Goal: Task Accomplishment & Management: Manage account settings

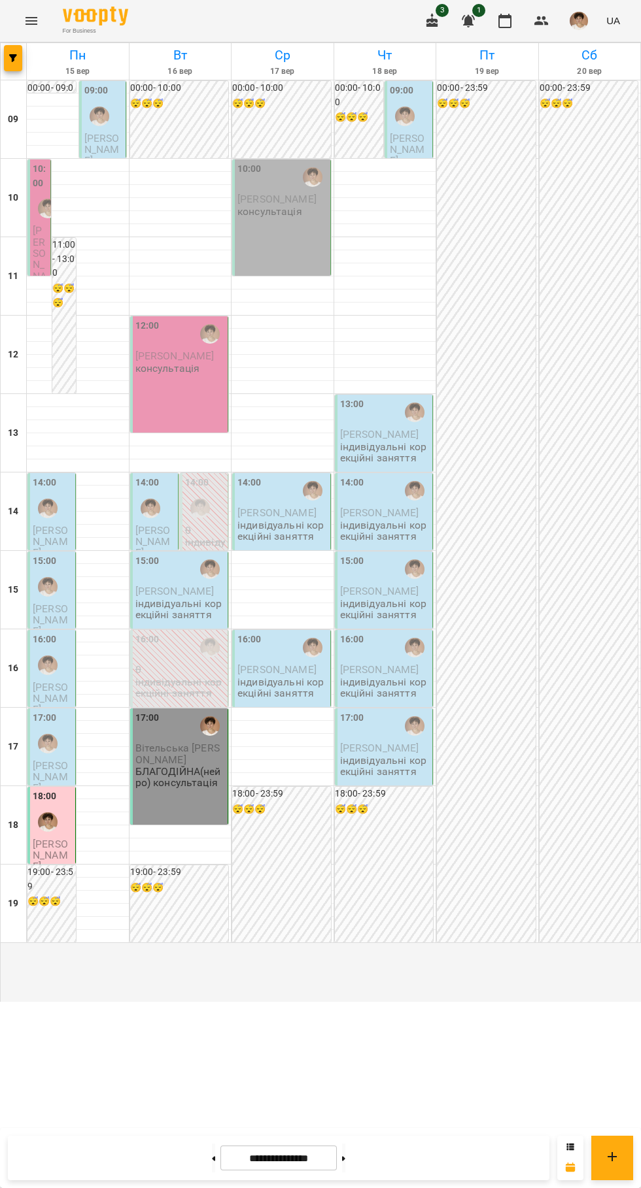
click at [212, 1159] on icon at bounding box center [213, 1158] width 3 height 5
type input "**********"
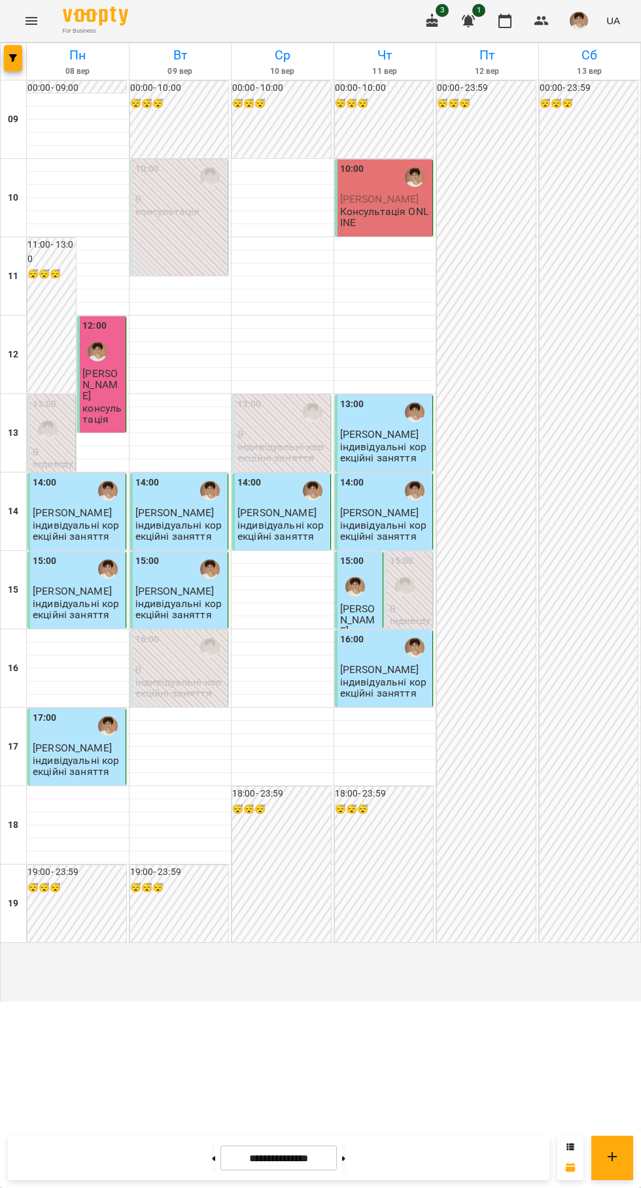
click at [581, 21] on img "button" at bounding box center [578, 21] width 18 height 18
click at [599, 120] on span "Вийти" at bounding box center [568, 120] width 83 height 16
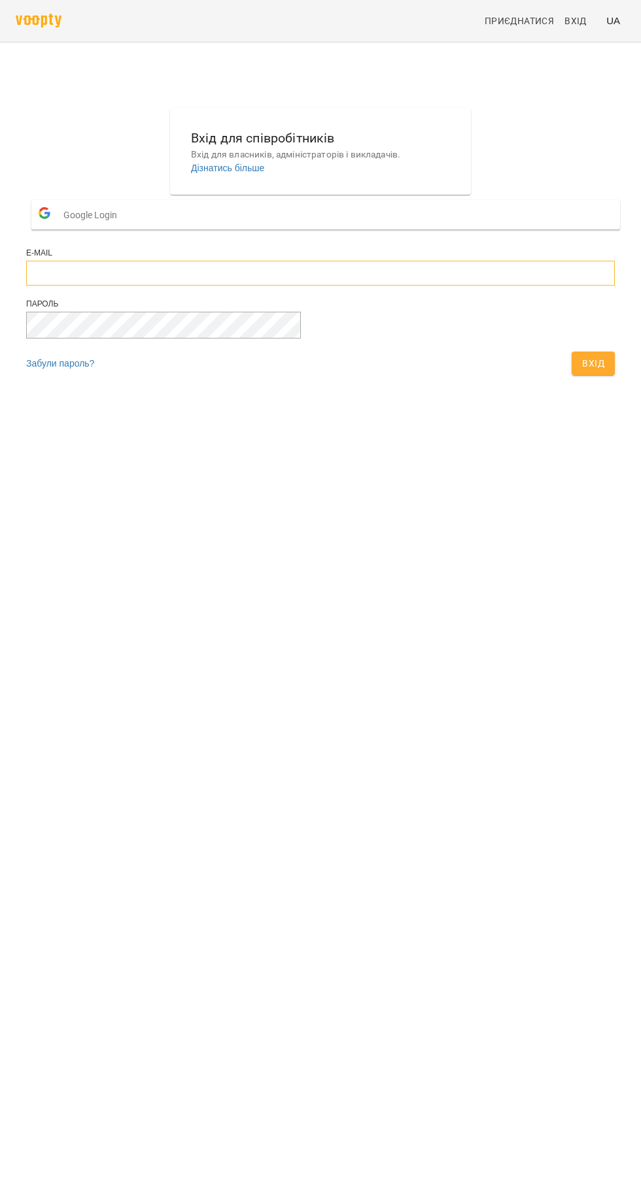
click at [373, 286] on input "email" at bounding box center [320, 273] width 588 height 25
type input "**********"
click at [571, 352] on button "Вхід" at bounding box center [592, 364] width 43 height 24
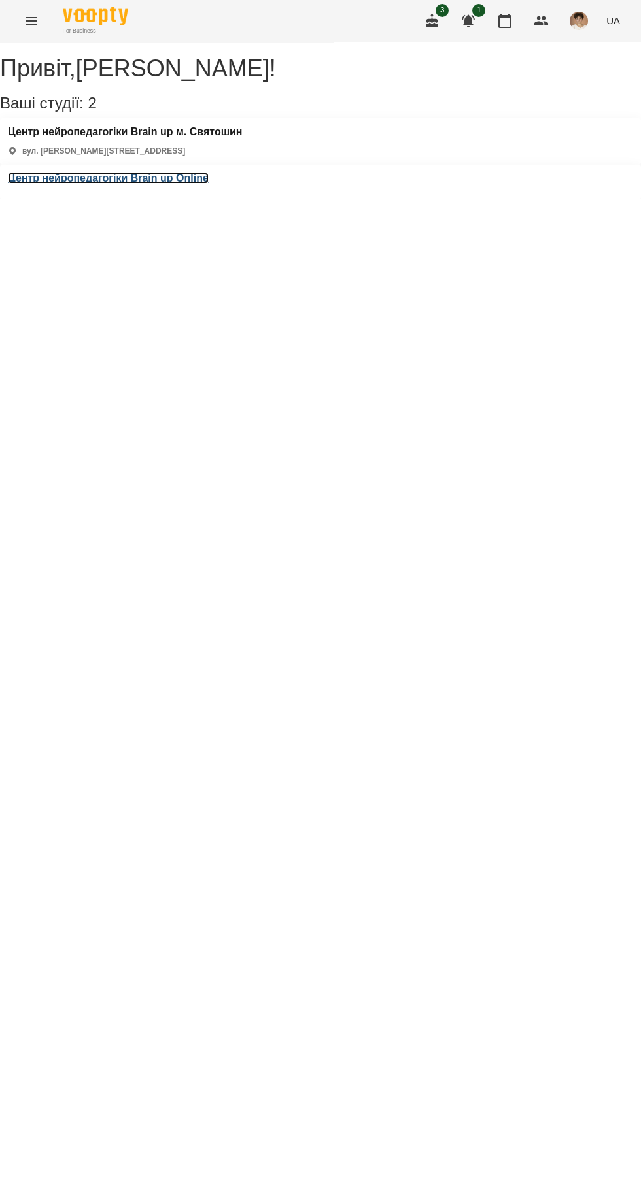
click at [209, 173] on h3 "Центр нейропедагогіки Brain up Online" at bounding box center [108, 179] width 201 height 12
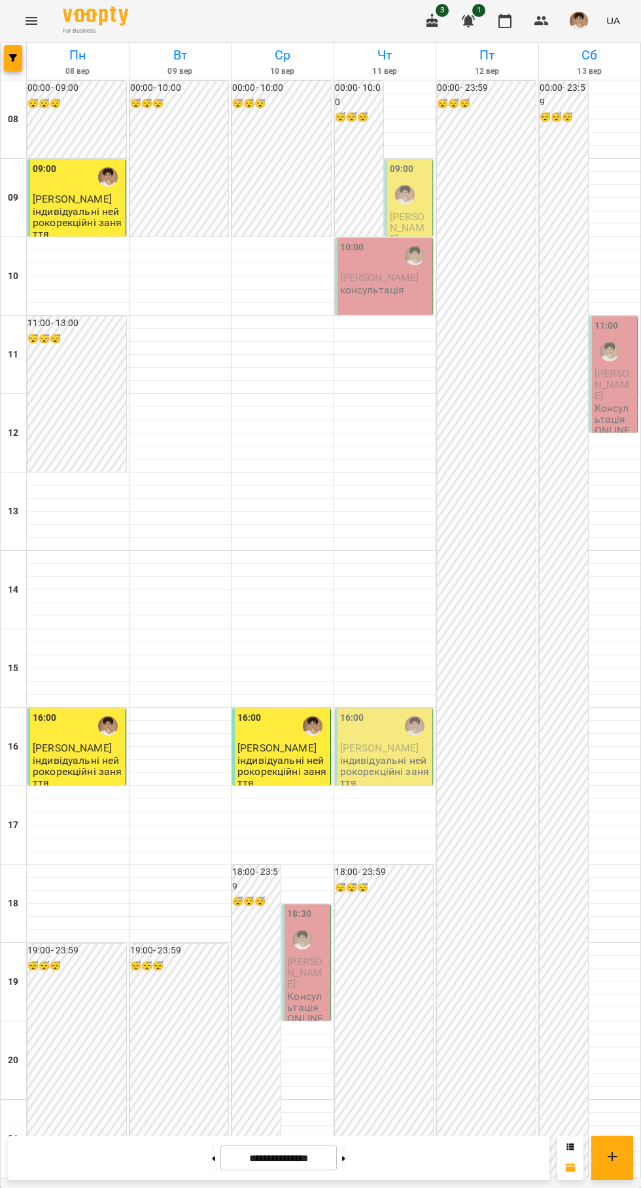
click at [420, 179] on div "09:00" at bounding box center [410, 186] width 40 height 48
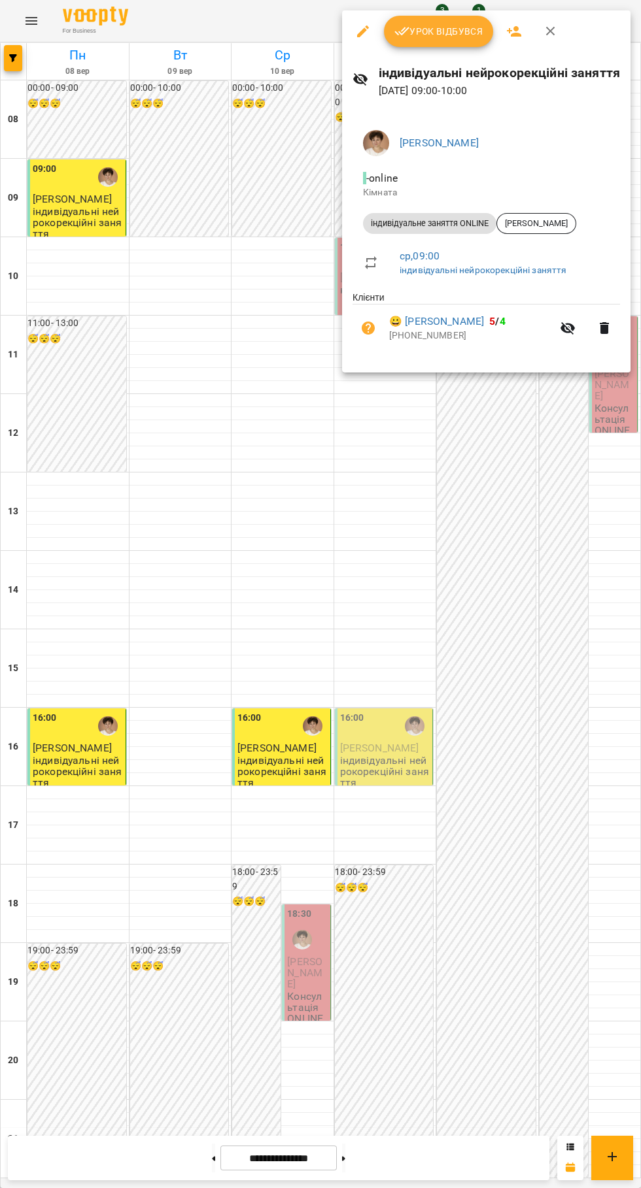
click at [467, 24] on span "Урок відбувся" at bounding box center [438, 32] width 89 height 16
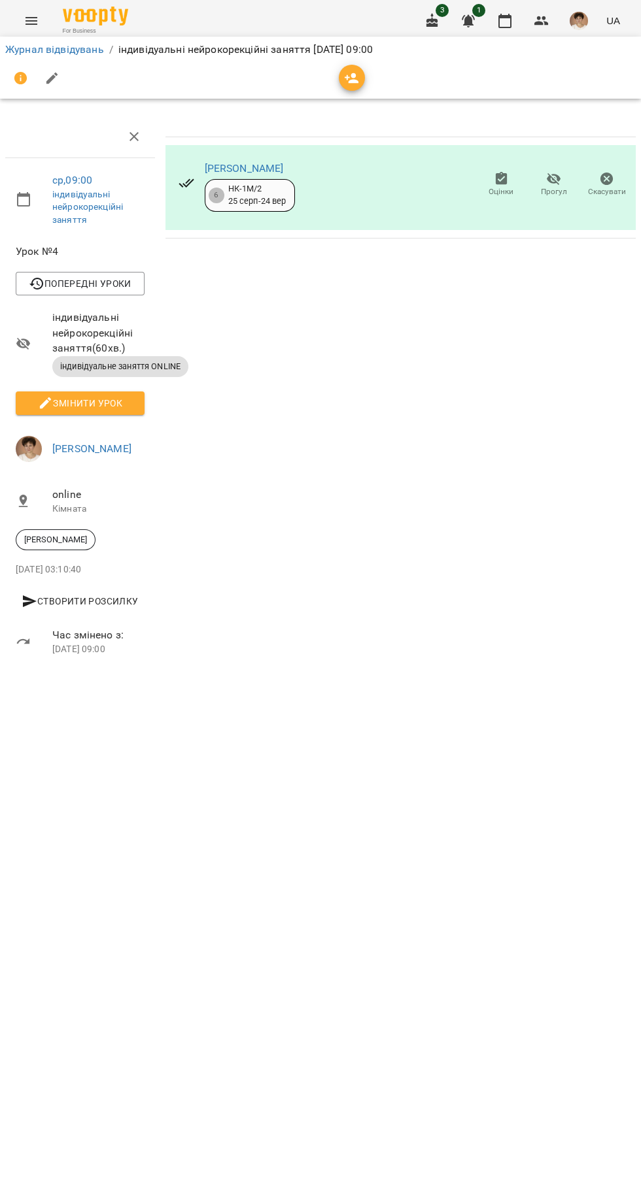
click at [505, 21] on icon "button" at bounding box center [505, 21] width 16 height 16
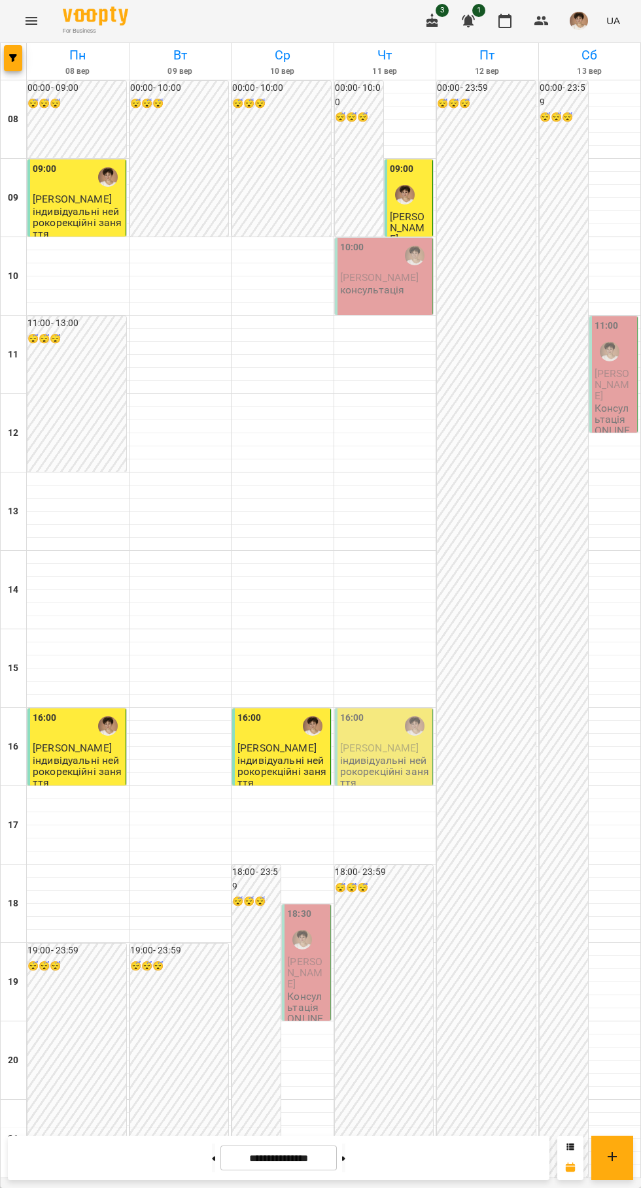
click at [397, 278] on span "[PERSON_NAME]" at bounding box center [379, 277] width 79 height 12
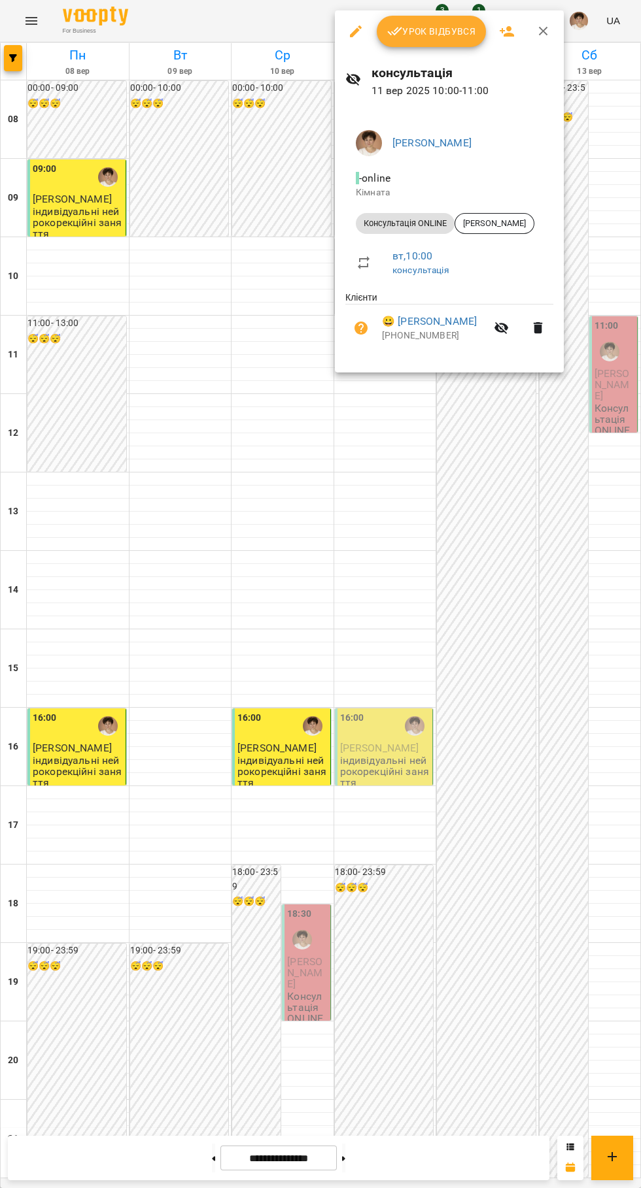
click at [440, 31] on span "Урок відбувся" at bounding box center [431, 32] width 89 height 16
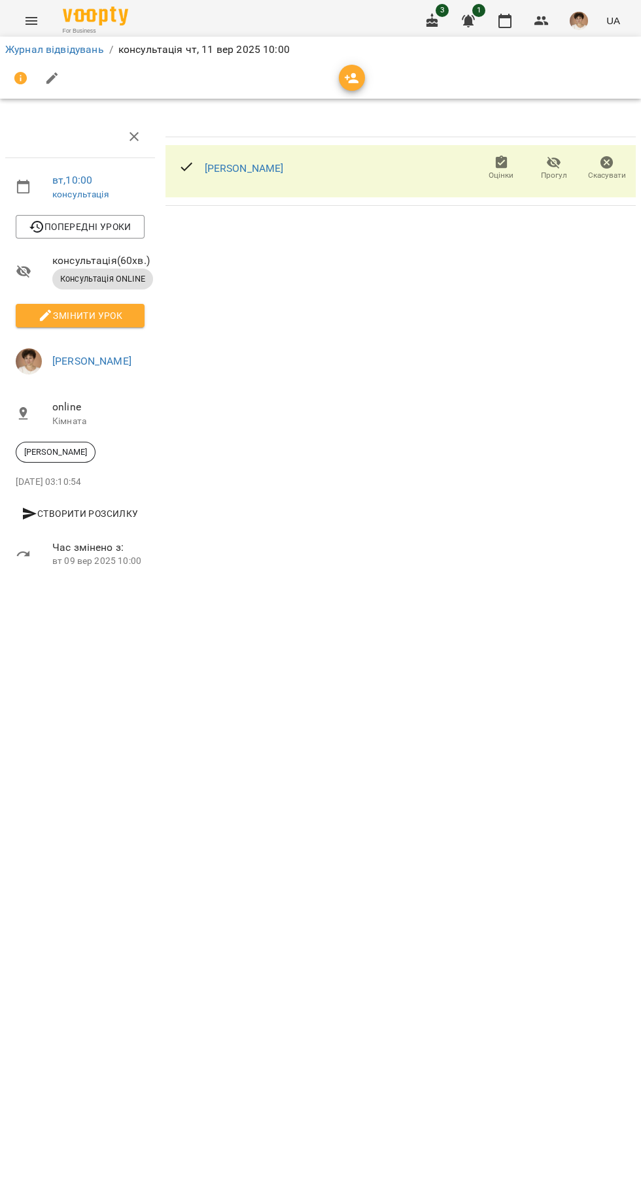
click at [509, 20] on icon "button" at bounding box center [505, 21] width 16 height 16
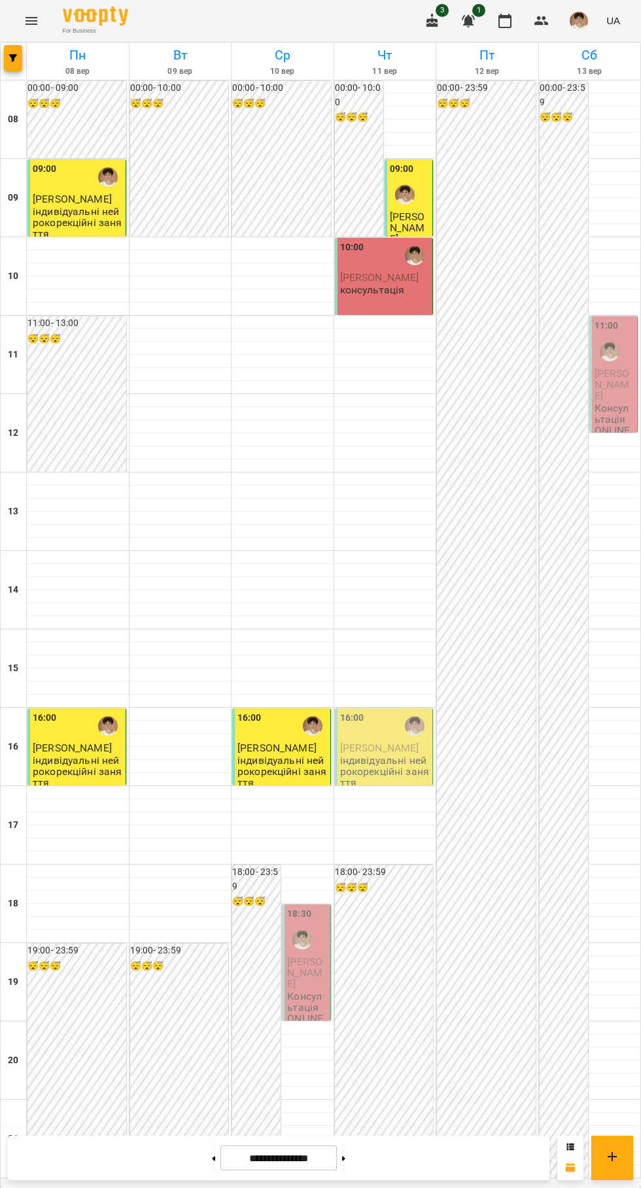
click at [414, 749] on span "[PERSON_NAME]" at bounding box center [379, 748] width 79 height 12
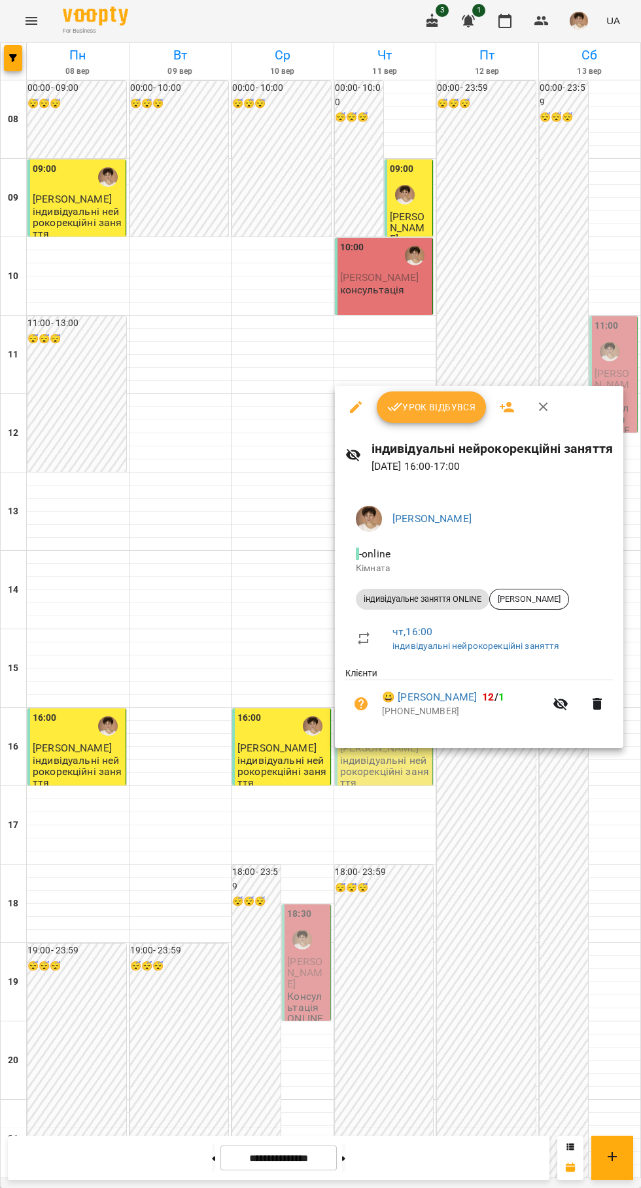
click at [421, 407] on span "Урок відбувся" at bounding box center [431, 407] width 89 height 16
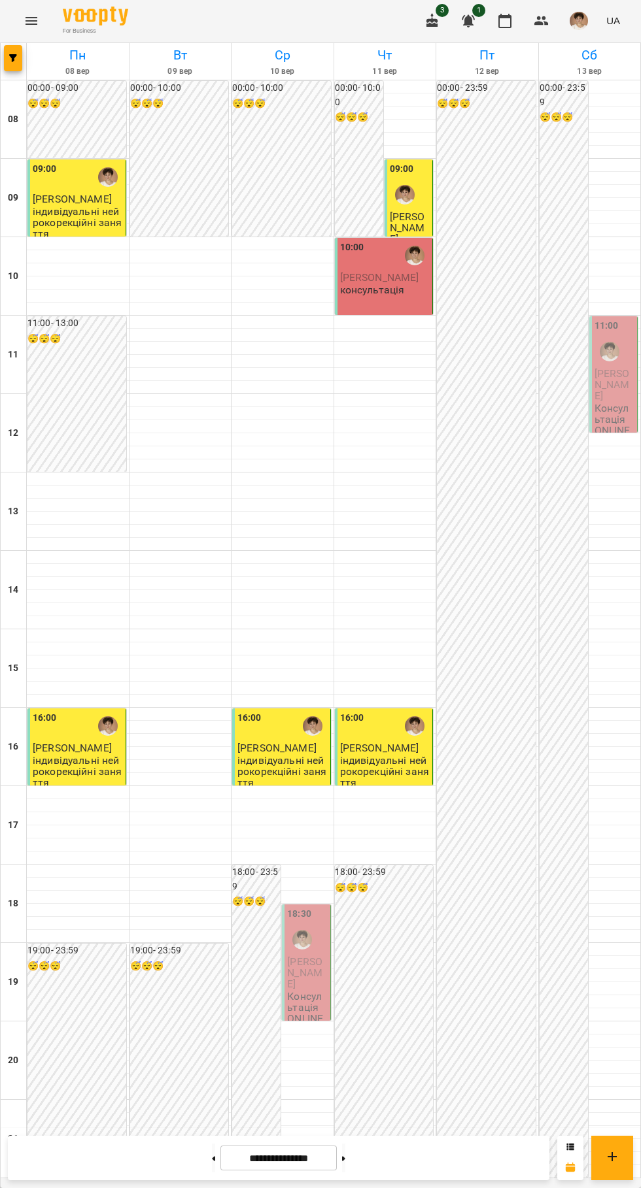
click at [333, 948] on div at bounding box center [282, 949] width 102 height 13
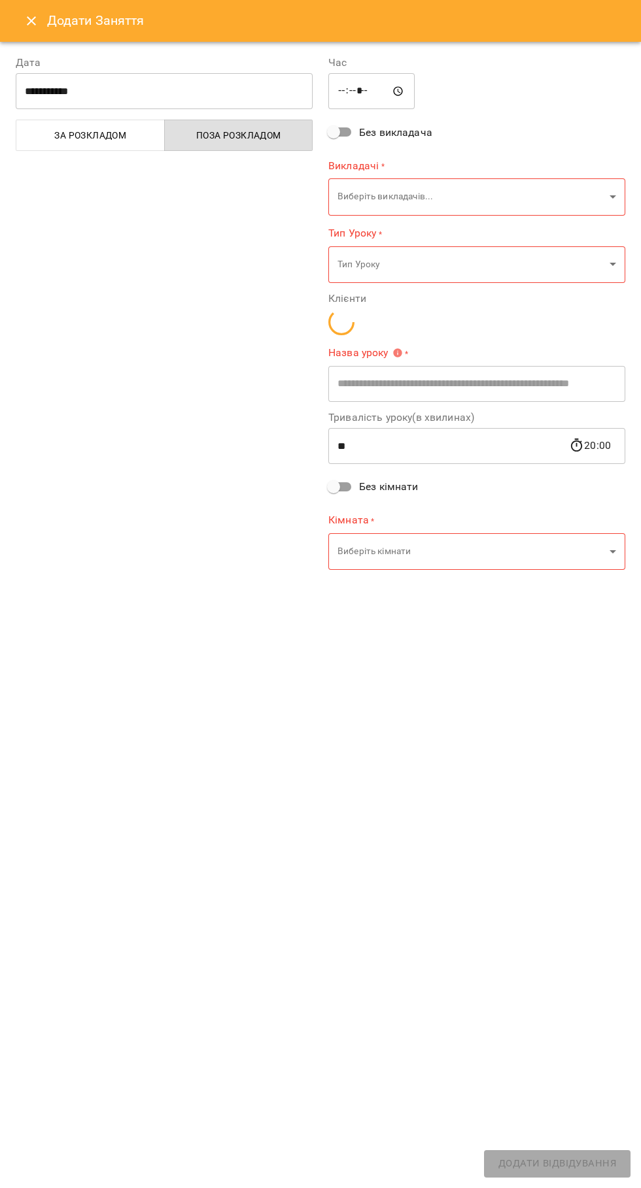
type input "**********"
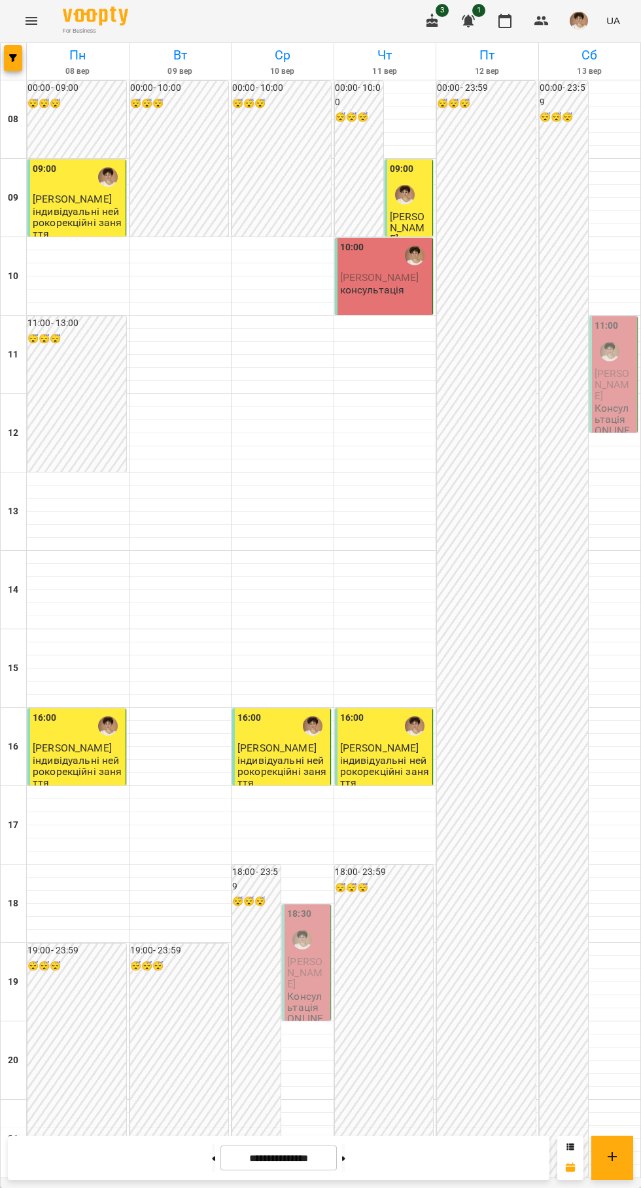
click at [310, 927] on div at bounding box center [302, 940] width 30 height 30
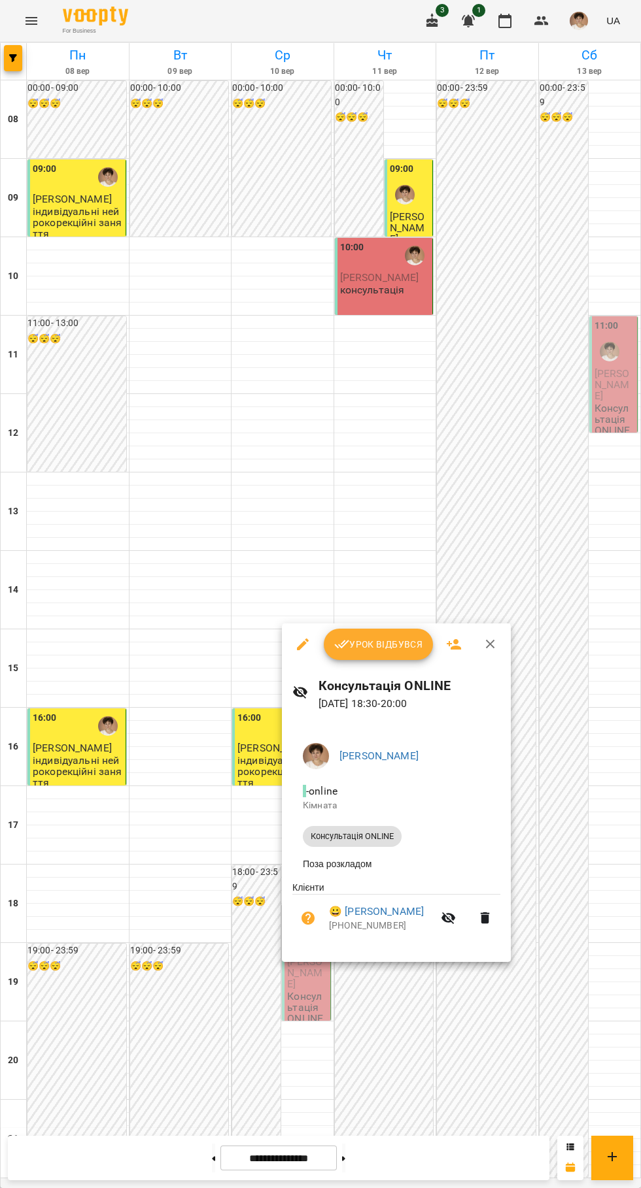
click at [397, 628] on div "Урок відбувся" at bounding box center [396, 645] width 229 height 42
click at [387, 635] on button "Урок відбувся" at bounding box center [379, 644] width 110 height 31
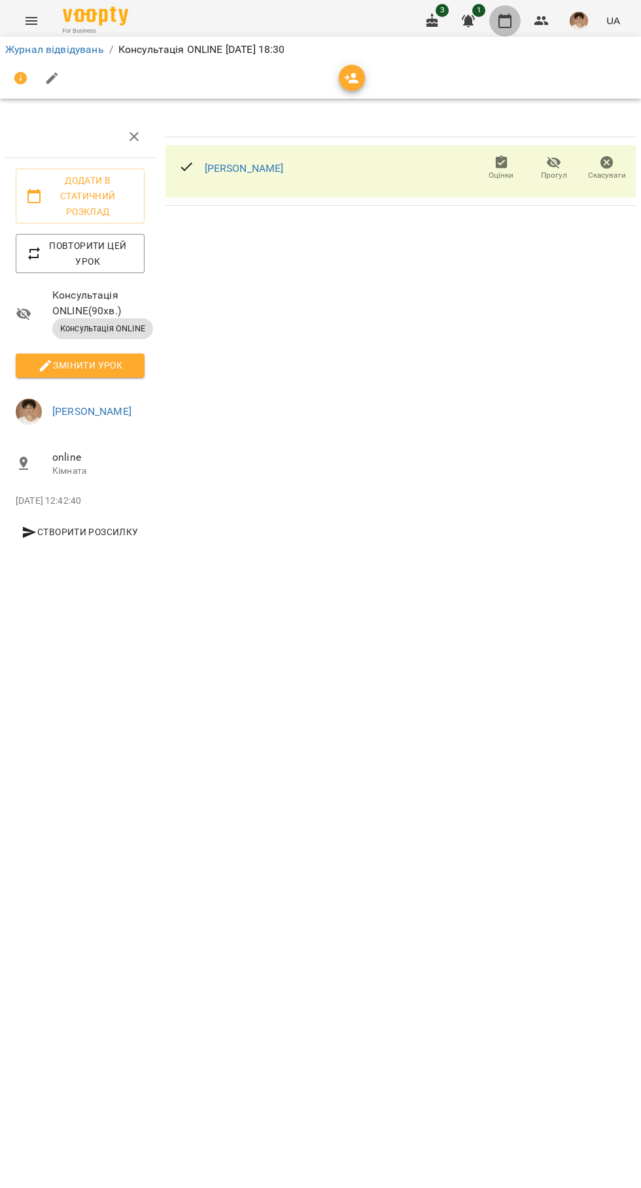
click at [505, 21] on icon "button" at bounding box center [505, 21] width 16 height 16
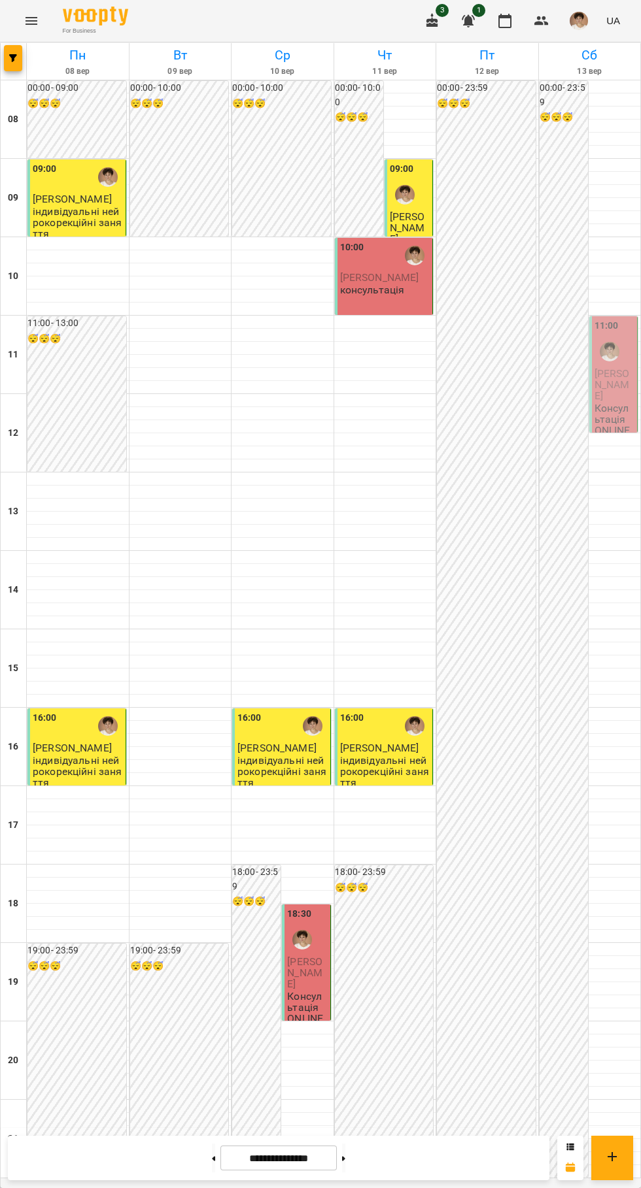
click at [588, 24] on span "button" at bounding box center [578, 21] width 18 height 18
